Goal: Transaction & Acquisition: Book appointment/travel/reservation

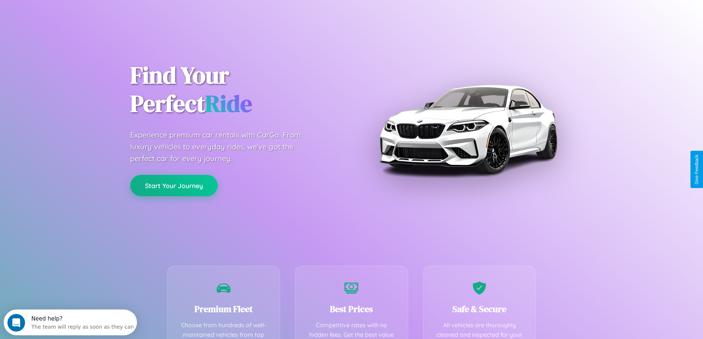
click at [174, 186] on button "Start Your Journey" at bounding box center [174, 185] width 88 height 21
click at [174, 185] on button "Start Your Journey" at bounding box center [174, 185] width 88 height 21
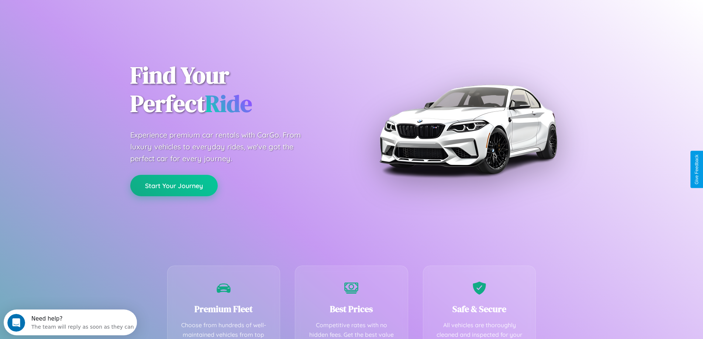
click at [174, 185] on button "Start Your Journey" at bounding box center [174, 185] width 88 height 21
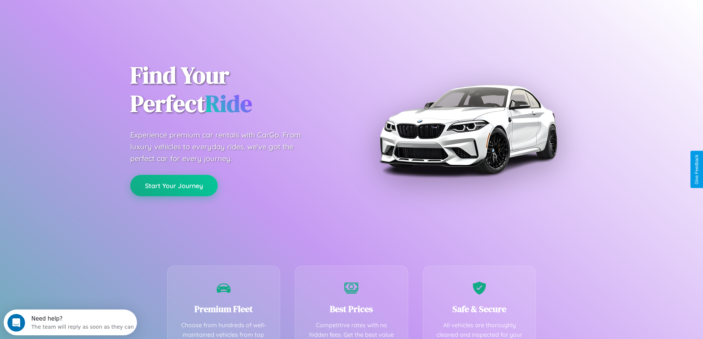
click at [174, 185] on button "Start Your Journey" at bounding box center [174, 185] width 88 height 21
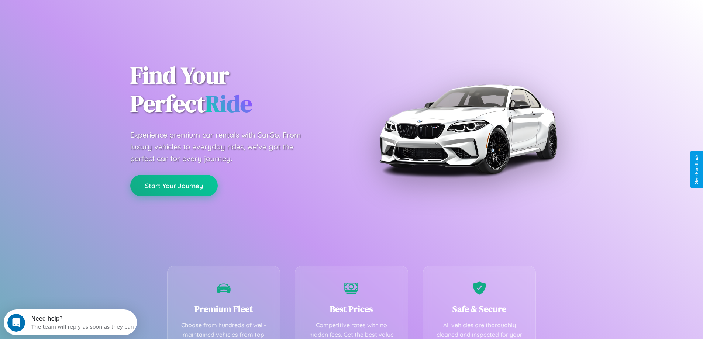
click at [174, 185] on button "Start Your Journey" at bounding box center [174, 185] width 88 height 21
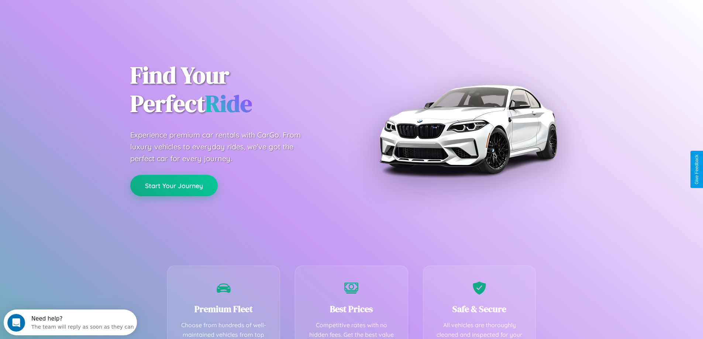
click at [174, 185] on button "Start Your Journey" at bounding box center [174, 185] width 88 height 21
